Goal: Obtain resource: Obtain resource

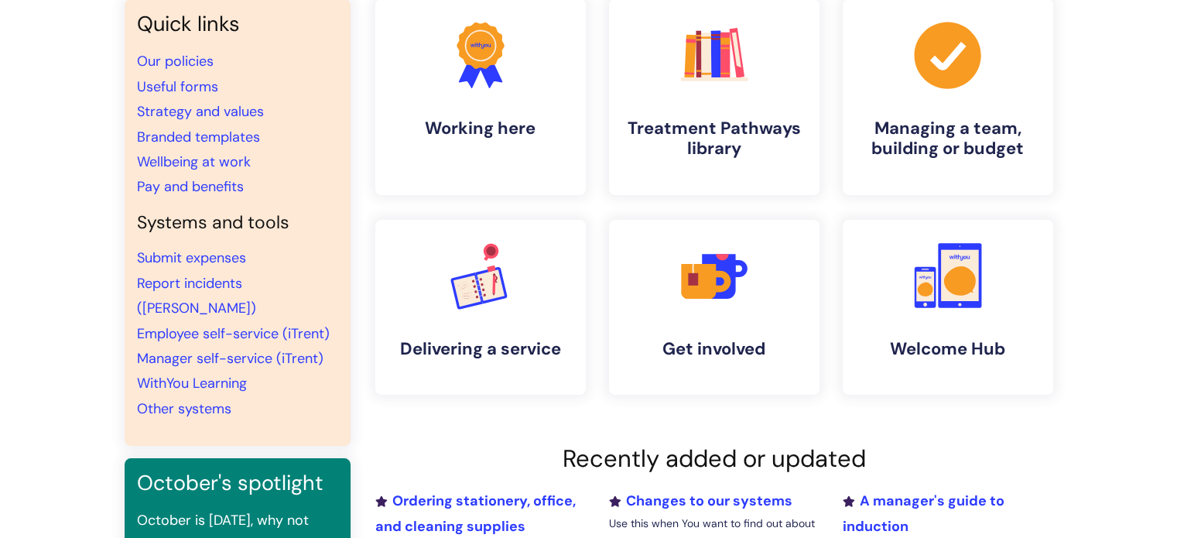
scroll to position [144, 0]
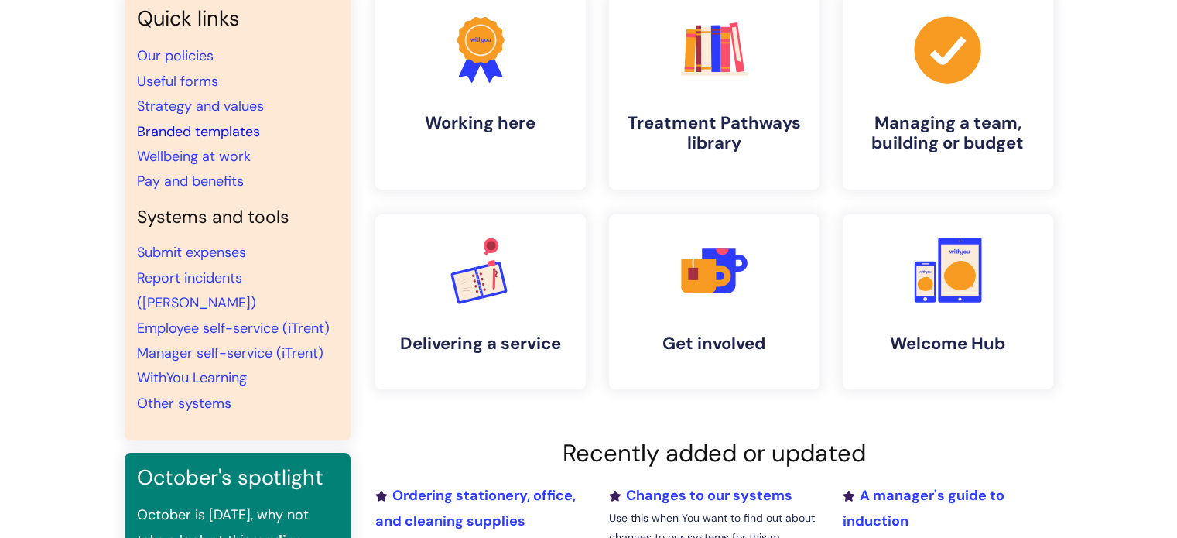
click at [204, 132] on link "Branded templates" at bounding box center [198, 131] width 123 height 19
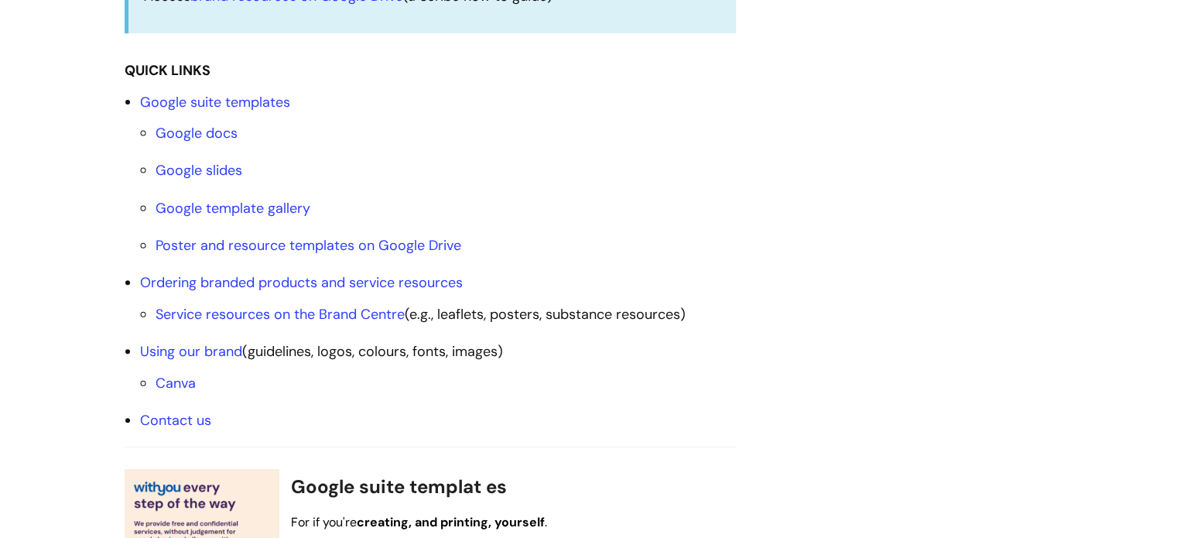
scroll to position [557, 0]
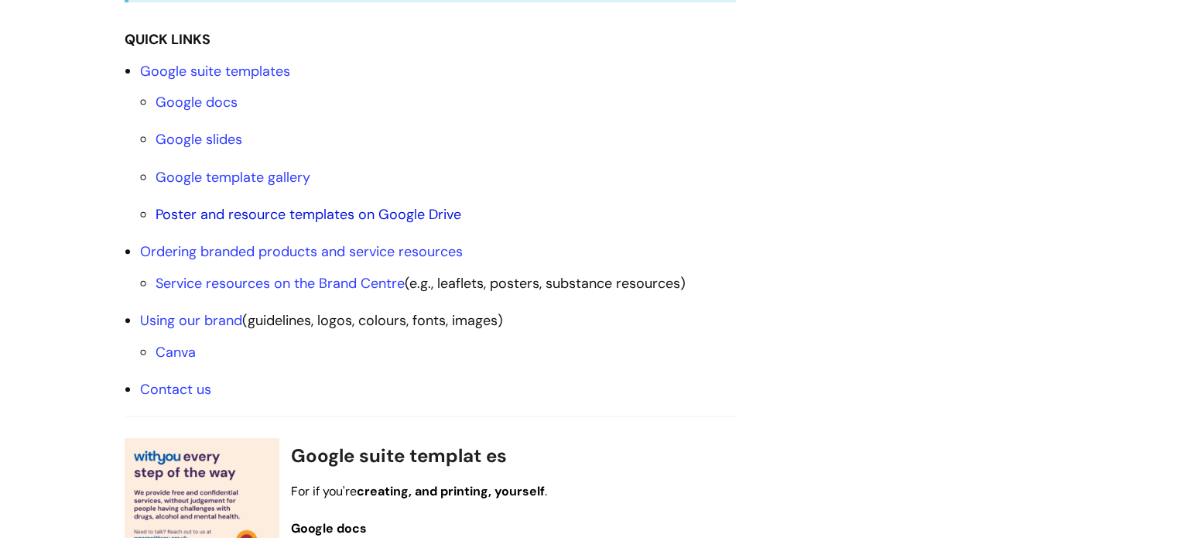
click at [241, 214] on link "Poster and resource templates on Google Drive" at bounding box center [309, 214] width 306 height 19
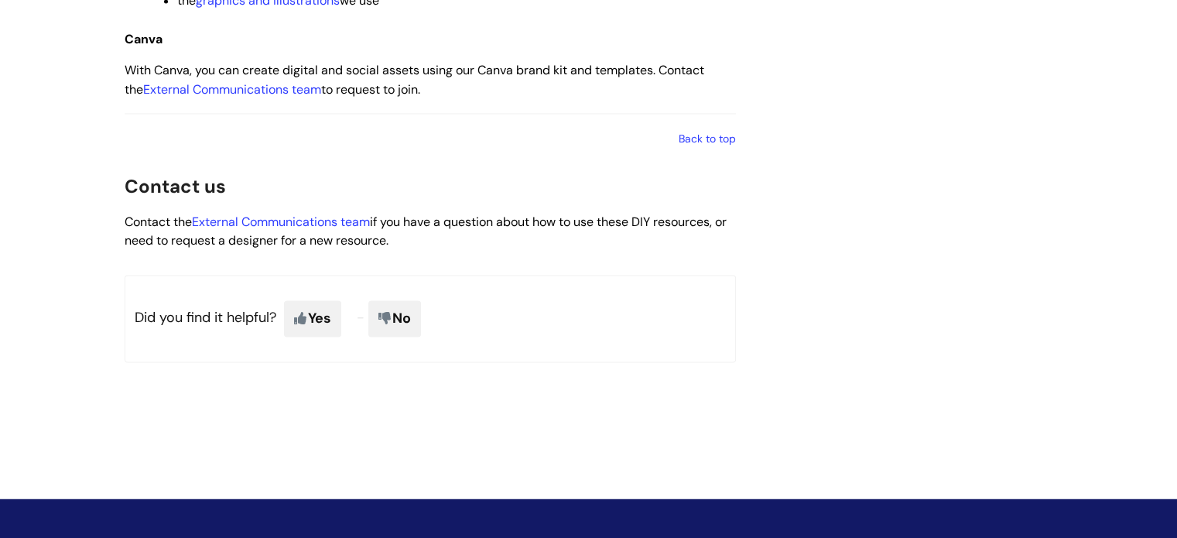
scroll to position [2644, 0]
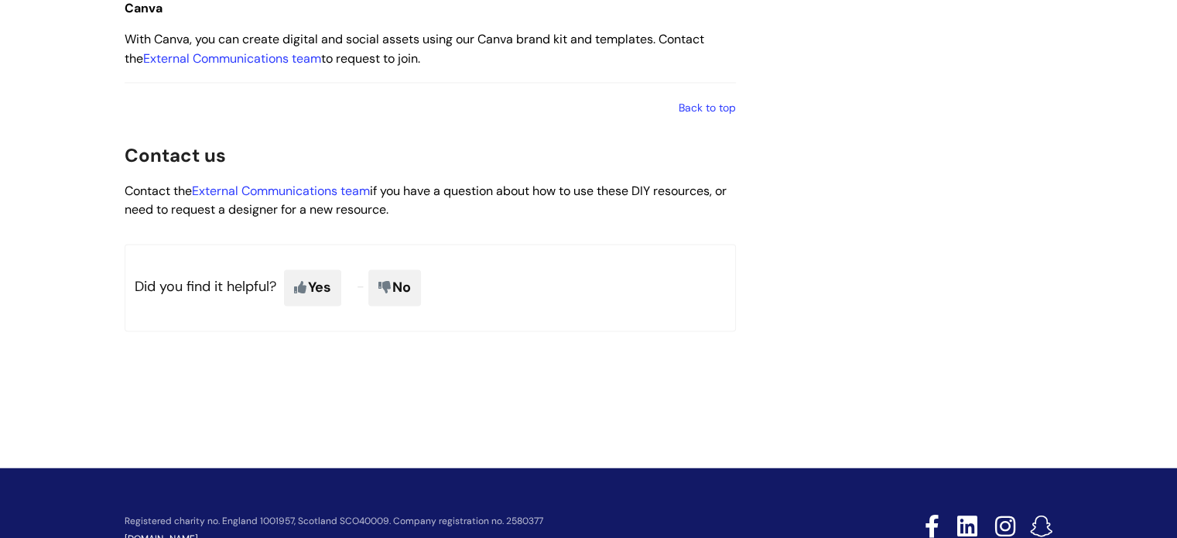
scroll to position [557, 0]
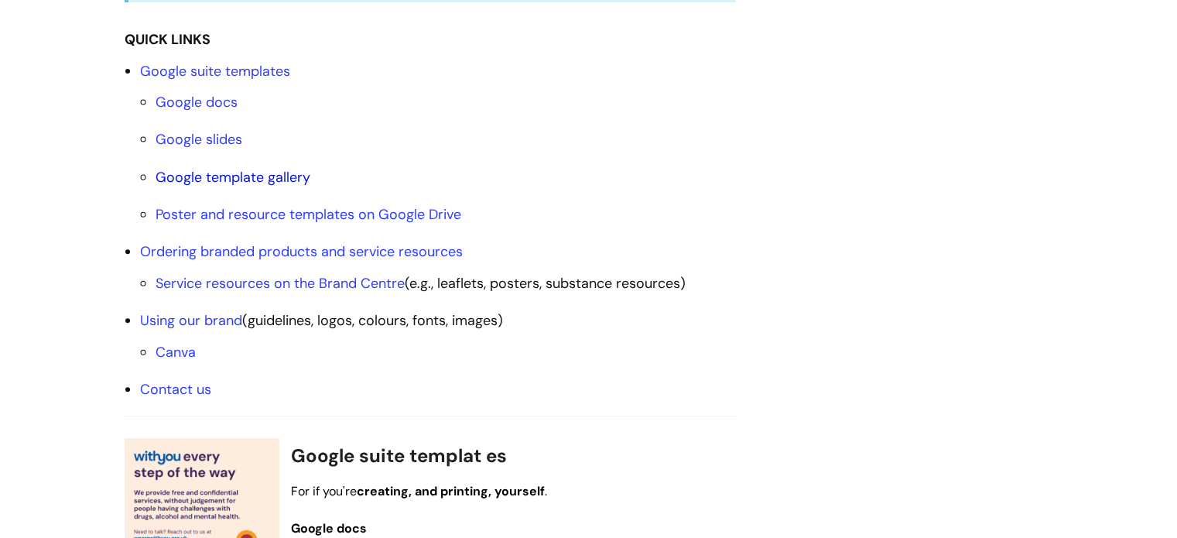
click at [259, 176] on link "Google template gallery" at bounding box center [233, 177] width 155 height 19
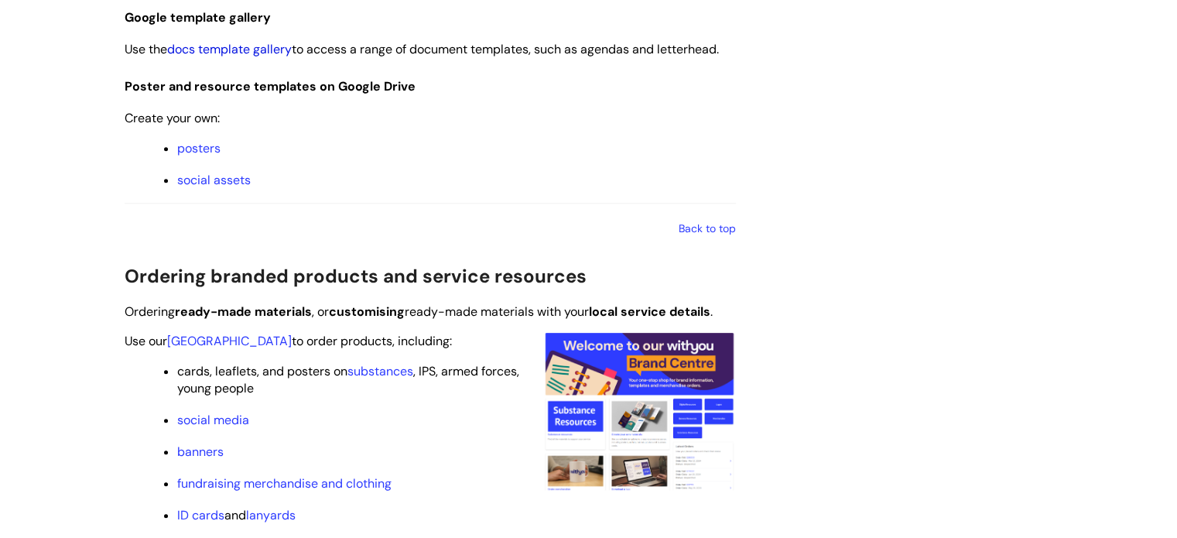
click at [224, 44] on link "docs template gallery" at bounding box center [229, 49] width 125 height 16
